Goal: Task Accomplishment & Management: Use online tool/utility

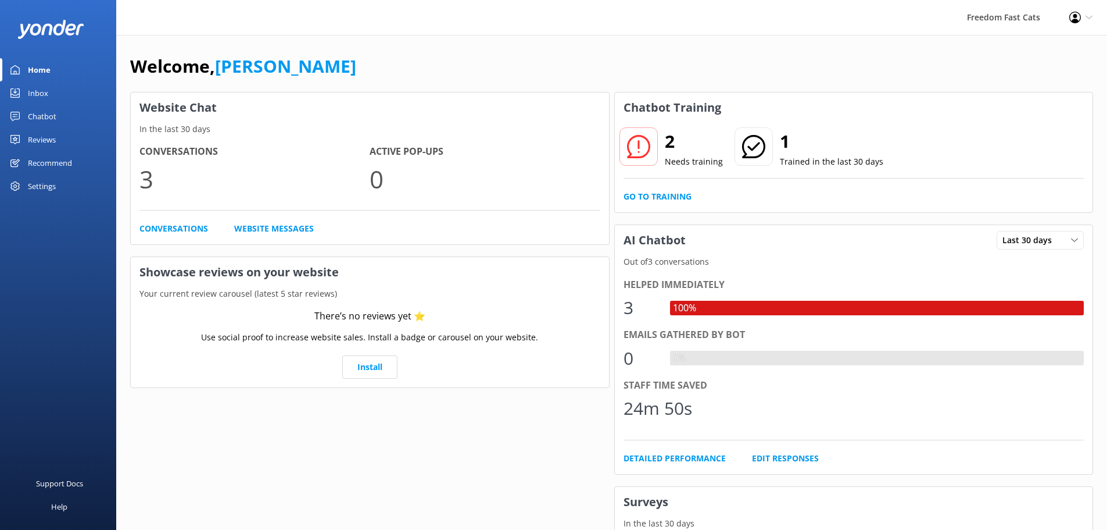
click at [41, 115] on div "Chatbot" at bounding box center [42, 116] width 28 height 23
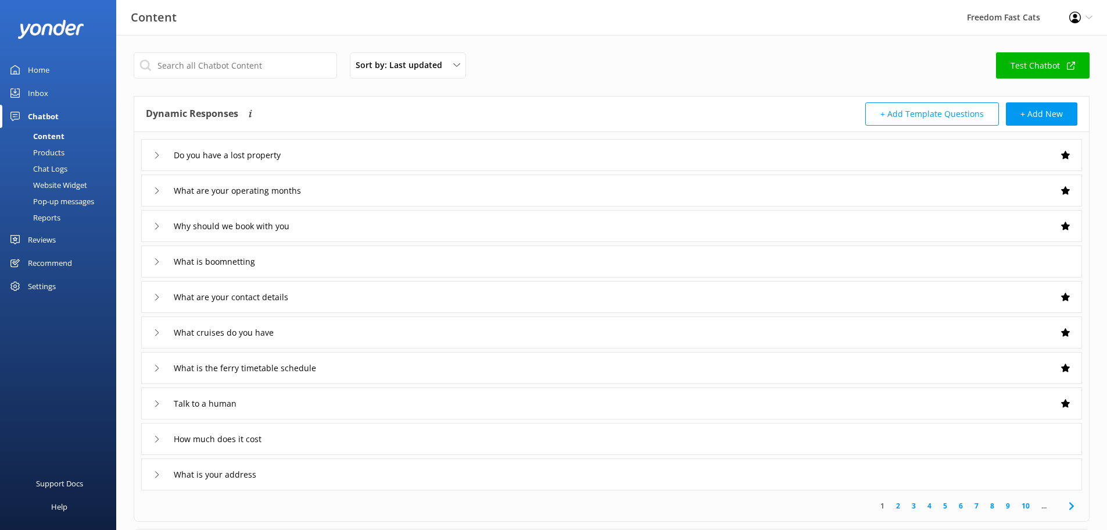
click at [44, 138] on div "Content" at bounding box center [36, 136] width 58 height 16
click at [54, 150] on div "Products" at bounding box center [36, 152] width 58 height 16
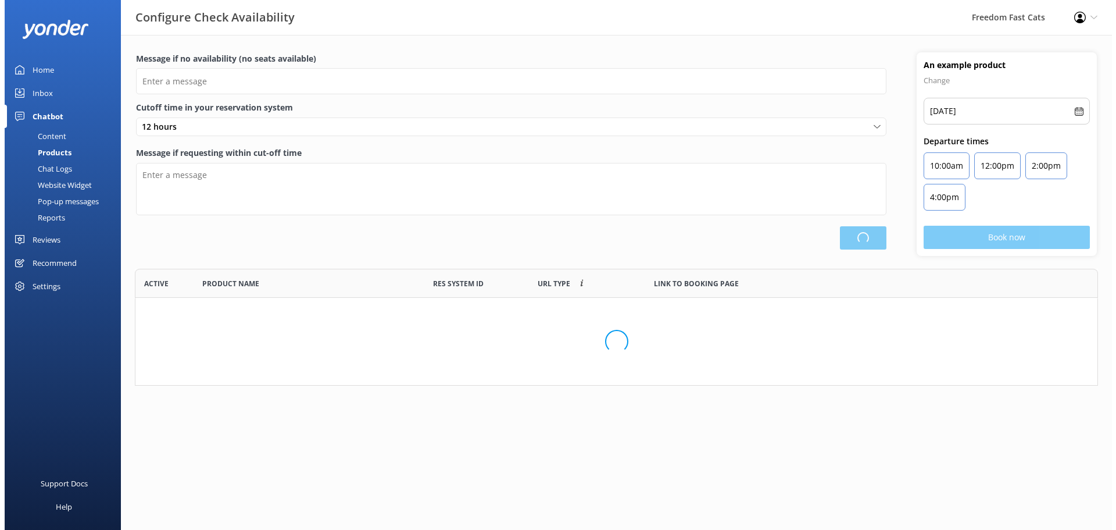
scroll to position [341, 953]
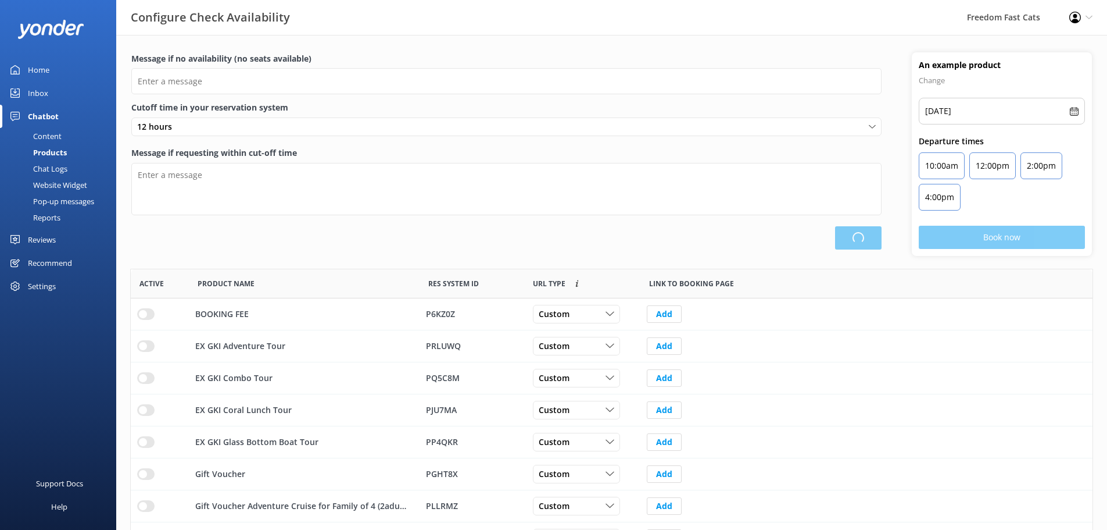
type input "There are no seats available, please check an alternative day"
type textarea "Our online booking system closes {hours} prior to departure. Please contact us …"
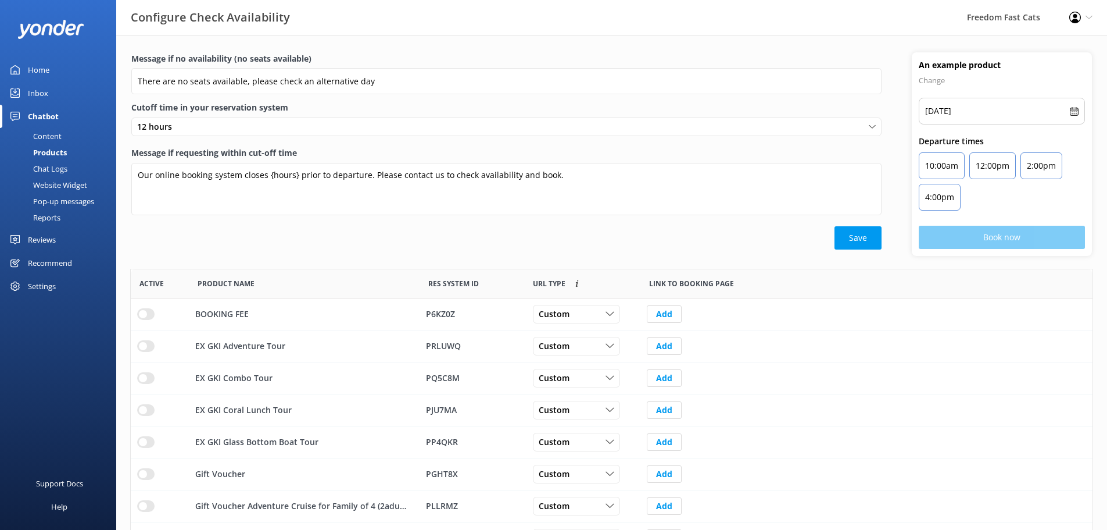
click at [65, 170] on div "Chat Logs" at bounding box center [37, 168] width 60 height 16
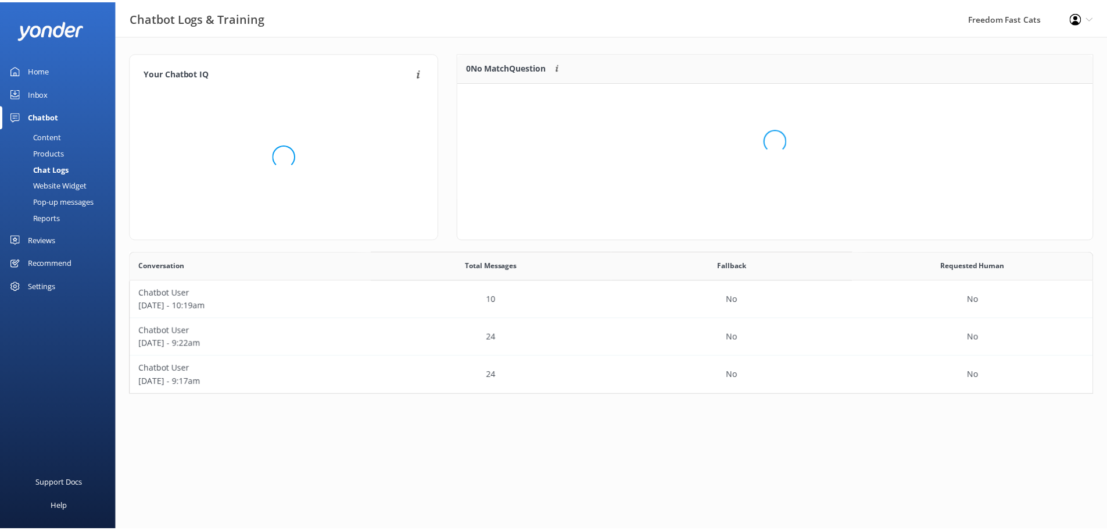
scroll to position [134, 963]
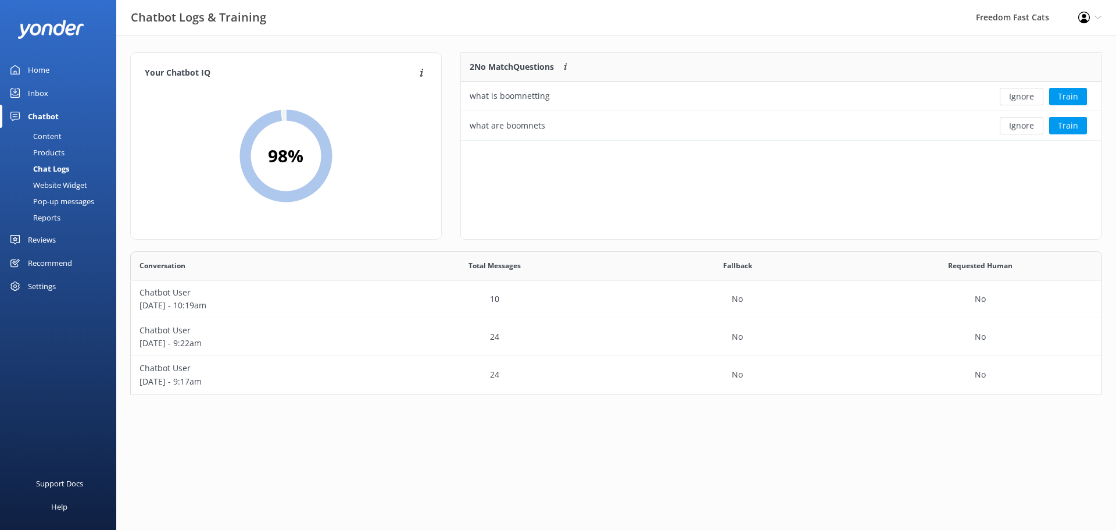
click at [47, 150] on div "Products" at bounding box center [36, 152] width 58 height 16
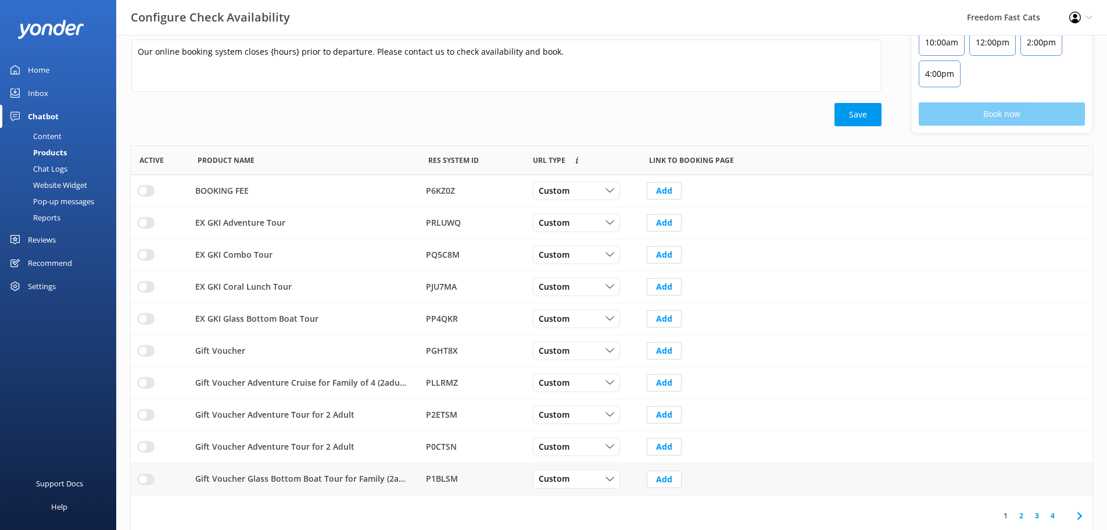
scroll to position [130, 0]
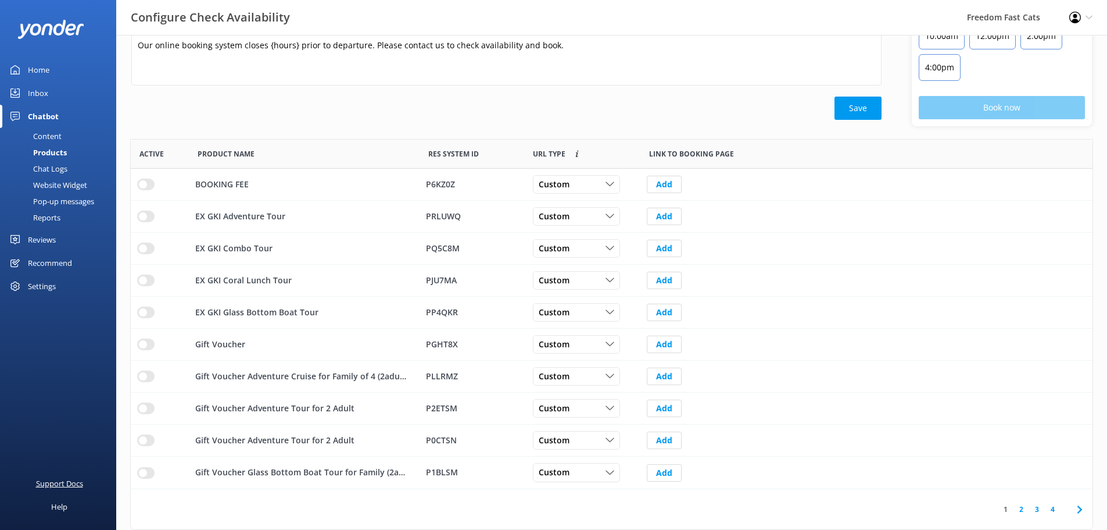
click at [40, 478] on div "Support Docs" at bounding box center [59, 482] width 47 height 23
